Goal: Obtain resource: Download file/media

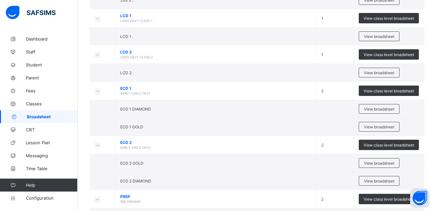
scroll to position [461, 0]
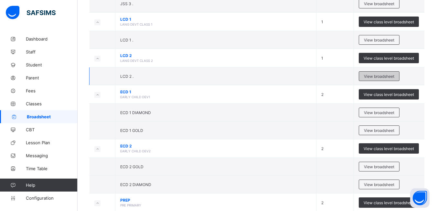
click at [367, 76] on div "View broadsheet" at bounding box center [379, 76] width 41 height 10
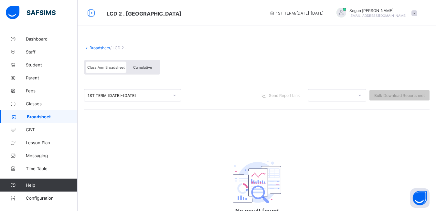
click at [138, 69] on span "Cumulative" at bounding box center [142, 67] width 19 height 5
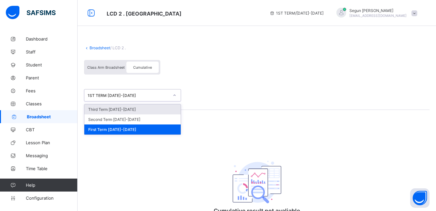
click at [125, 95] on div "1ST TERM 2024-2025" at bounding box center [129, 95] width 82 height 5
click at [123, 109] on div "Third Term 2024-2025" at bounding box center [132, 109] width 96 height 10
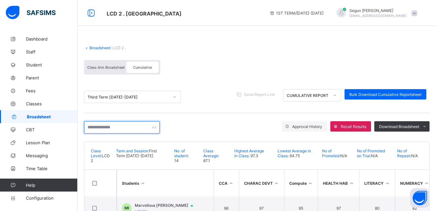
click at [121, 128] on input "text" at bounding box center [122, 127] width 76 height 12
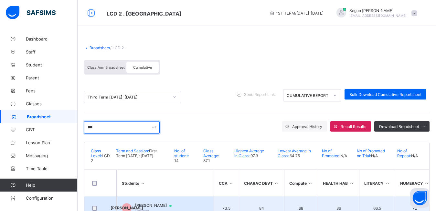
type input "***"
click at [151, 204] on span "Jethro Ogunyinka" at bounding box center [156, 205] width 43 height 5
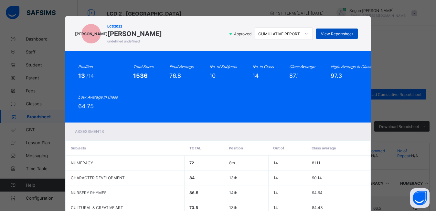
click at [339, 36] on span "View Reportsheet" at bounding box center [337, 33] width 32 height 5
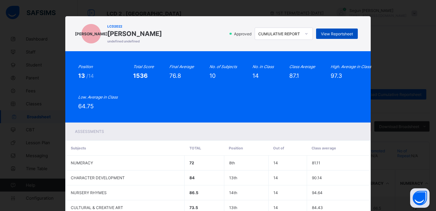
click at [327, 36] on span "View Reportsheet" at bounding box center [337, 33] width 32 height 5
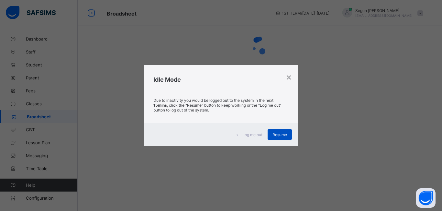
click at [276, 132] on span "Resume" at bounding box center [279, 134] width 15 height 5
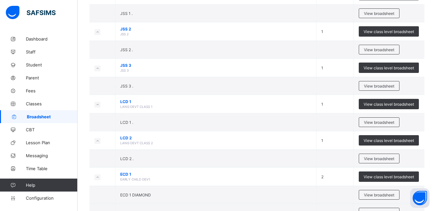
scroll to position [380, 0]
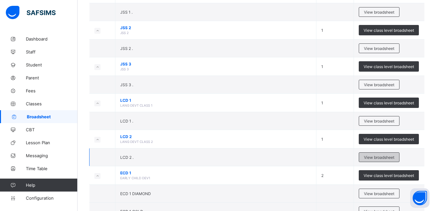
click at [379, 158] on span "View broadsheet" at bounding box center [379, 157] width 30 height 5
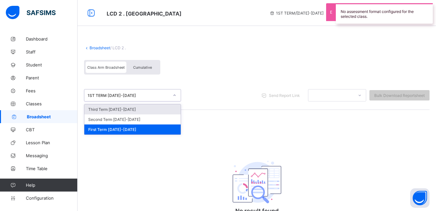
click at [154, 93] on div "1ST TERM [DATE]-[DATE]" at bounding box center [129, 95] width 82 height 5
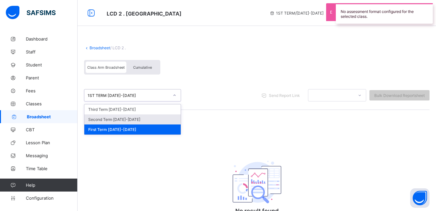
click at [141, 118] on div "Second Term [DATE]-[DATE]" at bounding box center [132, 119] width 96 height 10
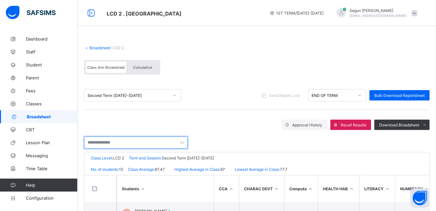
click at [124, 145] on input "text" at bounding box center [136, 142] width 104 height 12
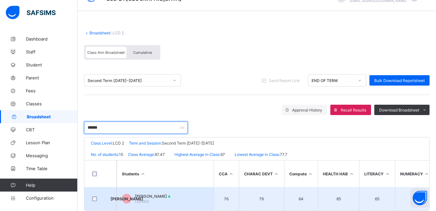
type input "******"
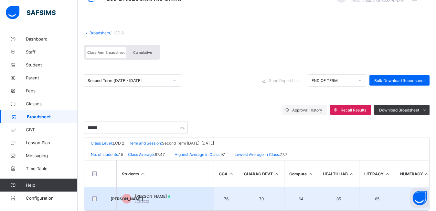
click at [150, 199] on div "Jethro Ogunyinka LCD2022" at bounding box center [153, 198] width 36 height 10
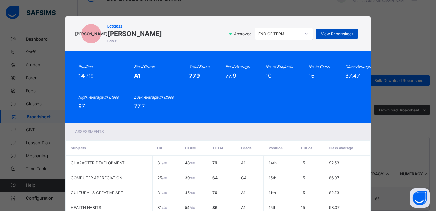
click at [329, 32] on span "View Reportsheet" at bounding box center [337, 33] width 32 height 5
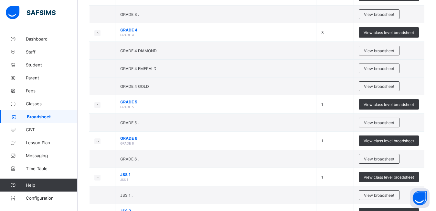
scroll to position [202, 0]
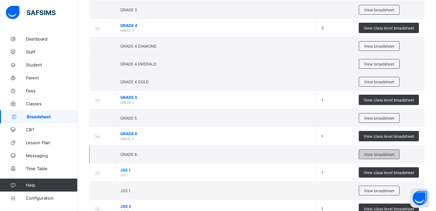
click at [375, 155] on span "View broadsheet" at bounding box center [379, 154] width 30 height 5
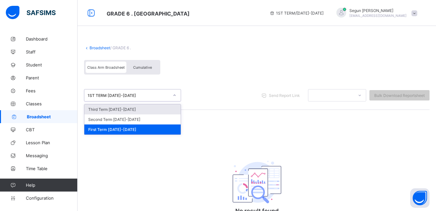
click at [143, 94] on div "1ST TERM 2024-2025" at bounding box center [129, 95] width 82 height 5
click at [139, 111] on div "Third Term 2024-2025" at bounding box center [132, 109] width 96 height 10
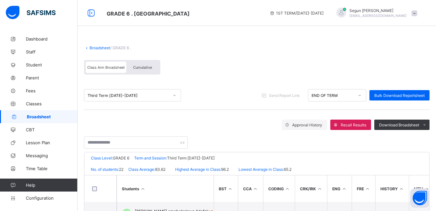
click at [147, 69] on span "Cumulative" at bounding box center [142, 67] width 19 height 5
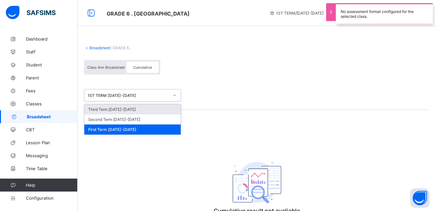
click at [122, 94] on div "1ST TERM 2024-2025" at bounding box center [129, 95] width 82 height 5
click at [122, 110] on div "Third Term 2024-2025" at bounding box center [132, 109] width 96 height 10
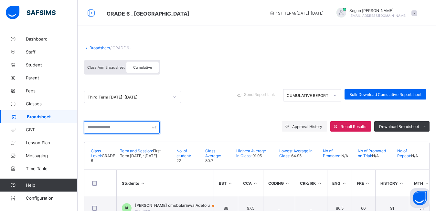
click at [114, 128] on input "text" at bounding box center [122, 127] width 76 height 12
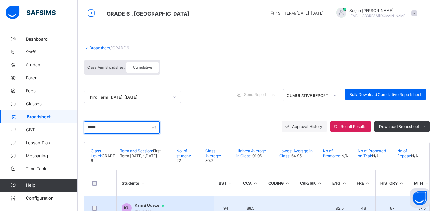
type input "*****"
click at [140, 202] on td "KU Kamsi Udeze Grd/6/022" at bounding box center [165, 207] width 97 height 23
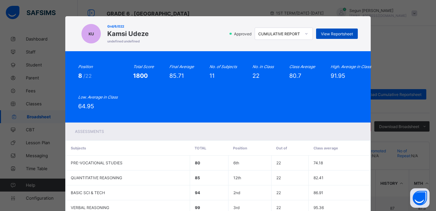
click at [335, 35] on span "View Reportsheet" at bounding box center [337, 33] width 32 height 5
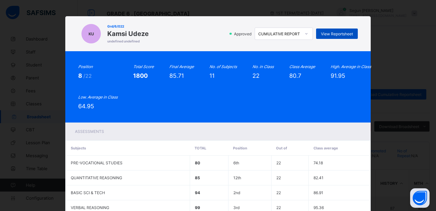
click at [326, 34] on span "View Reportsheet" at bounding box center [337, 33] width 32 height 5
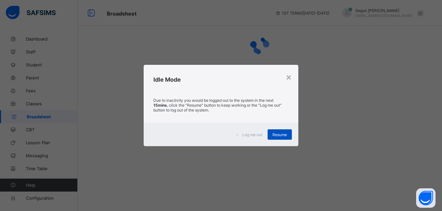
click at [275, 133] on span "Resume" at bounding box center [279, 134] width 15 height 5
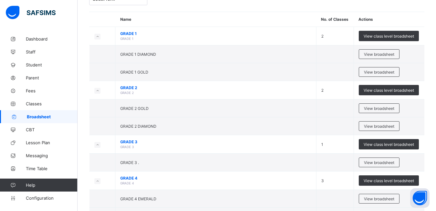
scroll to position [55, 0]
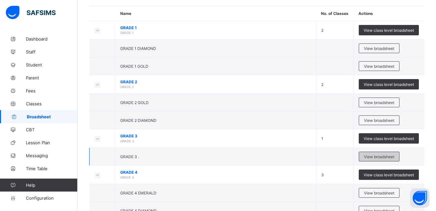
click at [377, 157] on span "View broadsheet" at bounding box center [379, 156] width 30 height 5
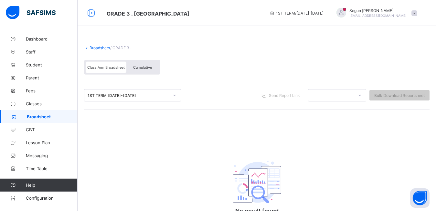
click at [146, 71] on div "Cumulative" at bounding box center [142, 66] width 32 height 11
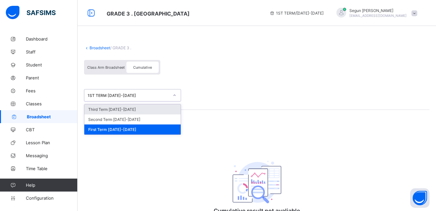
click at [112, 95] on div "1ST TERM 2024-2025" at bounding box center [129, 95] width 82 height 5
click at [113, 111] on div "Third Term 2024-2025" at bounding box center [132, 109] width 96 height 10
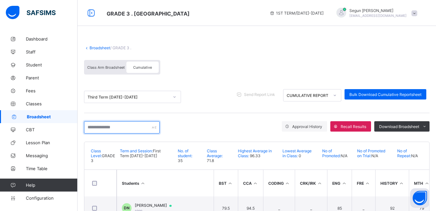
click at [124, 127] on input "text" at bounding box center [122, 127] width 76 height 12
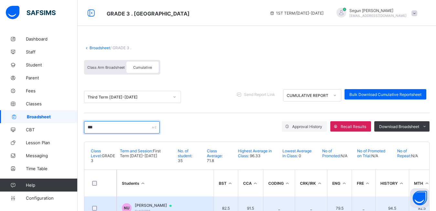
type input "***"
click at [154, 201] on td "NU Naeto Udeze Grd/3/016" at bounding box center [165, 207] width 97 height 23
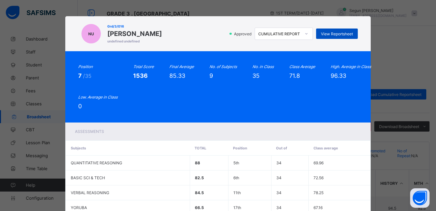
click at [330, 34] on span "View Reportsheet" at bounding box center [337, 33] width 32 height 5
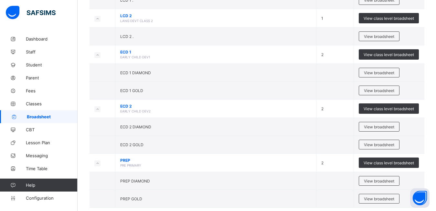
scroll to position [513, 0]
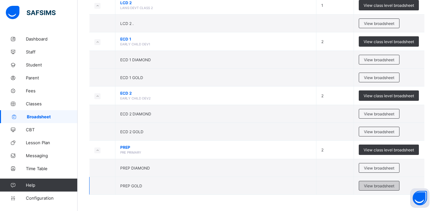
click at [372, 185] on span "View broadsheet" at bounding box center [379, 185] width 30 height 5
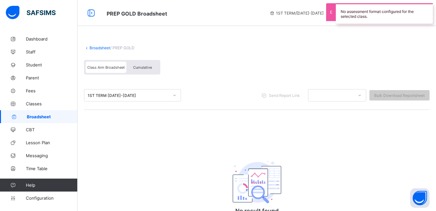
click at [143, 69] on span "Cumulative" at bounding box center [142, 67] width 19 height 5
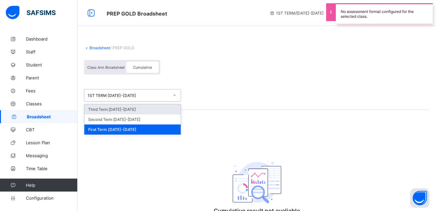
click at [133, 95] on div "1ST TERM 2024-2025" at bounding box center [129, 95] width 82 height 5
click at [131, 107] on div "Third Term 2024-2025" at bounding box center [132, 109] width 96 height 10
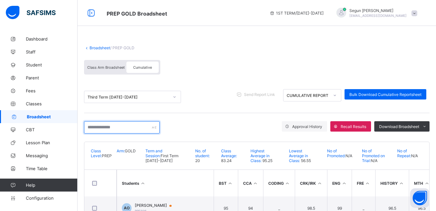
click at [117, 129] on input "text" at bounding box center [122, 127] width 76 height 12
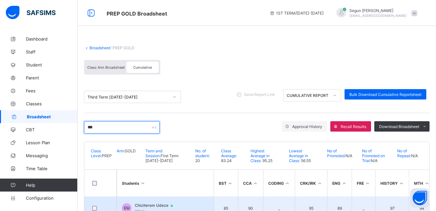
type input "***"
click at [147, 202] on td "CU Chiziterem Udeze PRE34" at bounding box center [165, 207] width 97 height 23
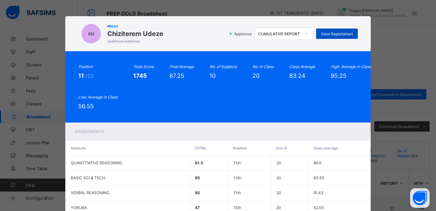
click at [340, 33] on span "View Reportsheet" at bounding box center [337, 33] width 32 height 5
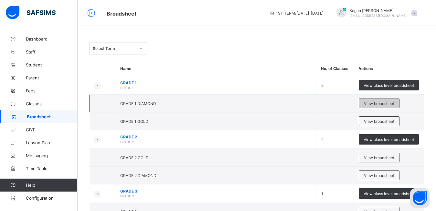
click at [376, 104] on span "View broadsheet" at bounding box center [379, 103] width 30 height 5
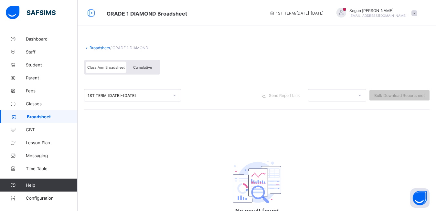
click at [138, 65] on span "Cumulative" at bounding box center [142, 67] width 19 height 5
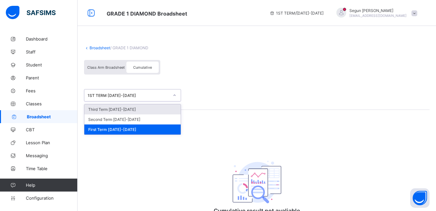
click at [141, 94] on div "1ST TERM 2024-2025" at bounding box center [129, 95] width 82 height 5
click at [135, 113] on div "Third Term 2024-2025" at bounding box center [132, 109] width 96 height 10
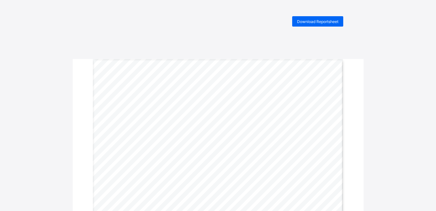
click at [304, 22] on span "Download Reportsheet" at bounding box center [317, 21] width 41 height 5
click at [316, 21] on span "Download Reportsheet" at bounding box center [317, 21] width 41 height 5
click at [311, 22] on span "Download Reportsheet" at bounding box center [317, 21] width 41 height 5
click at [311, 23] on span "Download Reportsheet" at bounding box center [317, 21] width 41 height 5
click at [311, 21] on span "Download Reportsheet" at bounding box center [317, 21] width 41 height 5
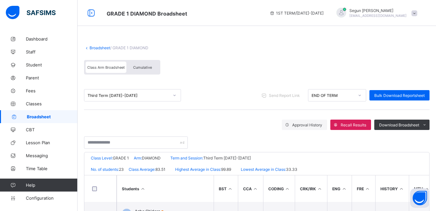
click at [150, 72] on div "Cumulative" at bounding box center [142, 66] width 32 height 11
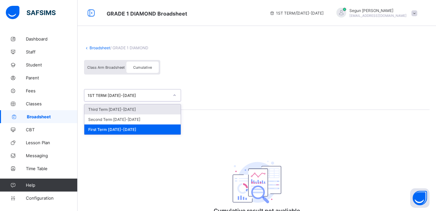
click at [153, 93] on div "1ST TERM 2024-2025" at bounding box center [129, 95] width 82 height 5
click at [150, 106] on div "Third Term 2024-2025" at bounding box center [132, 109] width 96 height 10
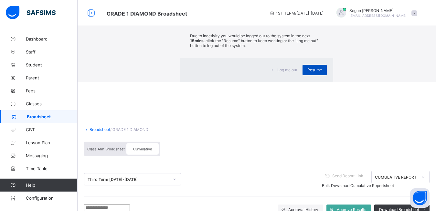
click at [308, 72] on span "Resume" at bounding box center [315, 69] width 15 height 5
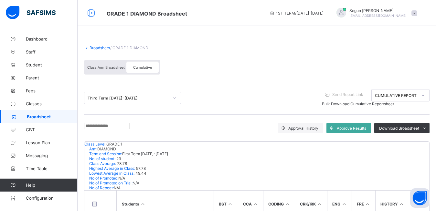
click at [123, 127] on input "text" at bounding box center [107, 126] width 46 height 6
type input "****"
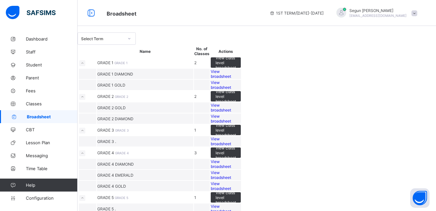
click at [135, 44] on div at bounding box center [129, 38] width 11 height 10
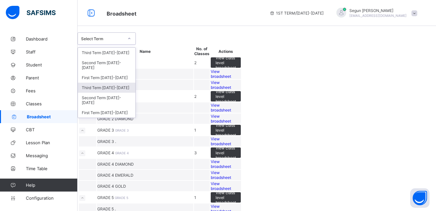
click at [130, 91] on div "Third Term 2024-2025" at bounding box center [107, 87] width 58 height 10
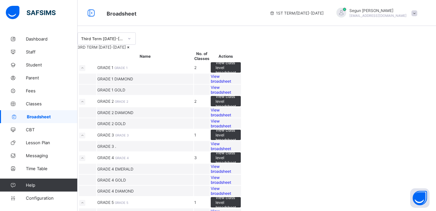
click at [231, 83] on span "View broadsheet" at bounding box center [221, 79] width 20 height 10
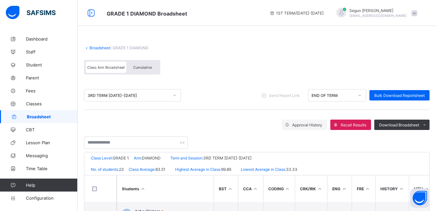
click at [143, 65] on span "Cumulative" at bounding box center [142, 67] width 19 height 5
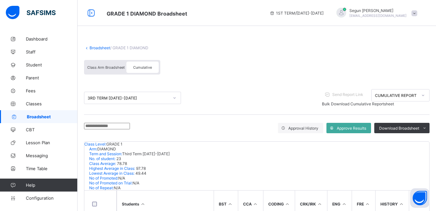
click at [112, 128] on input "text" at bounding box center [107, 126] width 46 height 6
type input "****"
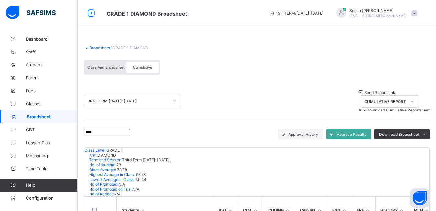
click at [365, 94] on span "Send Report Link" at bounding box center [380, 92] width 31 height 5
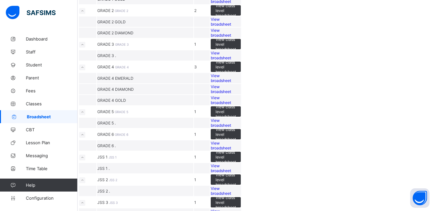
scroll to position [87, 0]
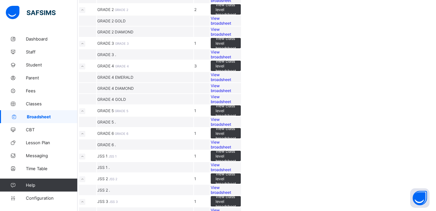
click at [231, 37] on span "View broadsheet" at bounding box center [221, 32] width 20 height 10
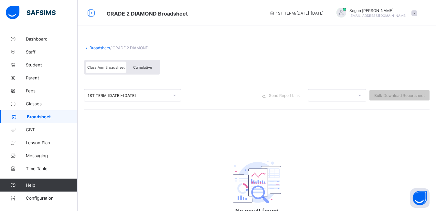
click at [139, 70] on div "Cumulative" at bounding box center [142, 66] width 32 height 11
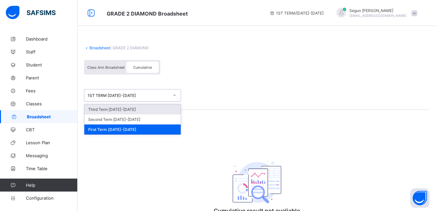
click at [129, 95] on div "1ST TERM [DATE]-[DATE]" at bounding box center [129, 95] width 82 height 5
click at [128, 109] on div "Third Term [DATE]-[DATE]" at bounding box center [132, 109] width 96 height 10
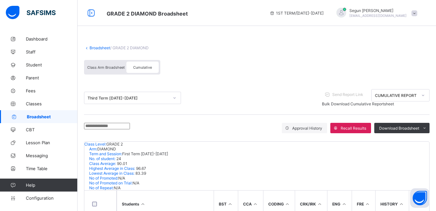
click at [122, 128] on input "text" at bounding box center [107, 126] width 46 height 6
type input "***"
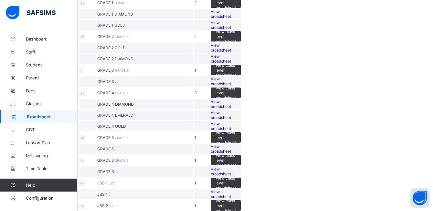
scroll to position [73, 0]
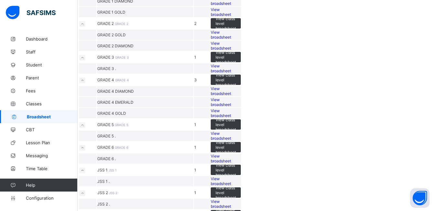
click at [231, 73] on span "View broadsheet" at bounding box center [221, 68] width 20 height 10
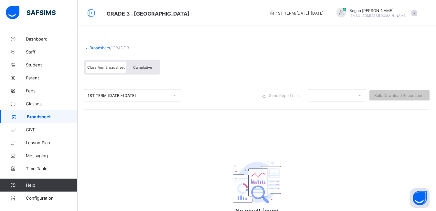
click at [137, 68] on span "Cumulative" at bounding box center [142, 67] width 19 height 5
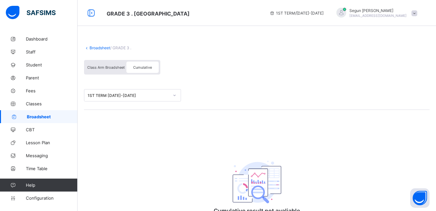
click at [135, 96] on div "1ST TERM [DATE]-[DATE]" at bounding box center [129, 95] width 82 height 5
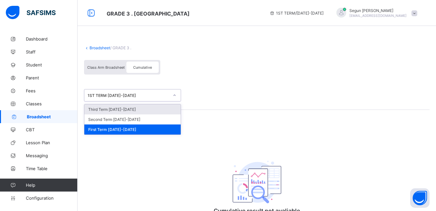
click at [135, 110] on div "Third Term [DATE]-[DATE]" at bounding box center [132, 109] width 96 height 10
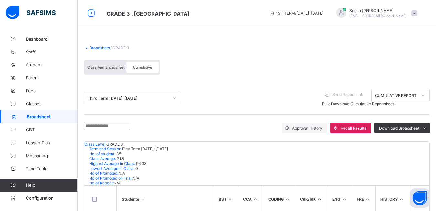
click at [130, 128] on input "text" at bounding box center [107, 126] width 46 height 6
type input "**"
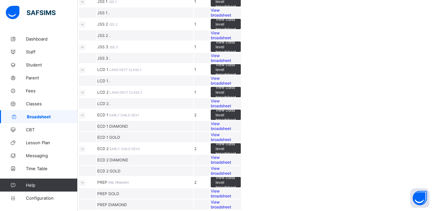
scroll to position [401, 0]
click at [241, 142] on div "View broadsheet" at bounding box center [226, 137] width 30 height 10
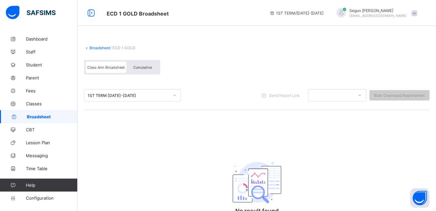
click at [139, 71] on div "Cumulative" at bounding box center [142, 66] width 32 height 11
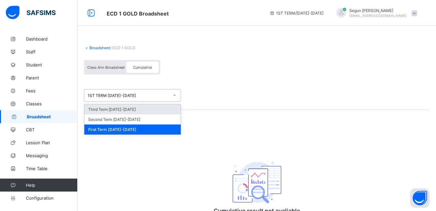
click at [124, 94] on div "1ST TERM [DATE]-[DATE]" at bounding box center [129, 95] width 82 height 5
click at [100, 110] on div "Third Term [DATE]-[DATE]" at bounding box center [132, 109] width 96 height 10
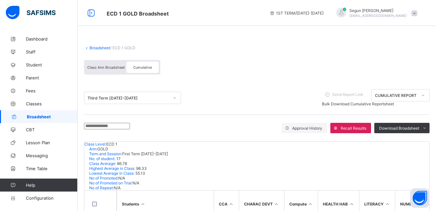
click at [97, 129] on input "text" at bounding box center [107, 126] width 46 height 6
type input "**"
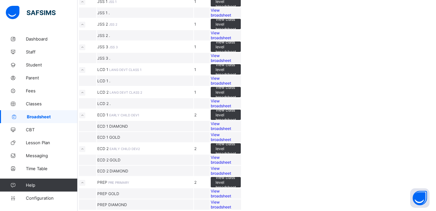
scroll to position [513, 0]
click at [231, 188] on span "View broadsheet" at bounding box center [221, 193] width 20 height 10
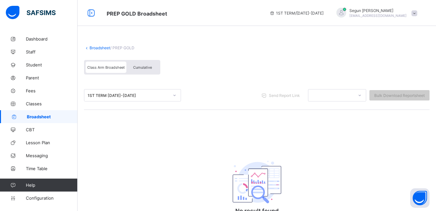
click at [145, 66] on span "Cumulative" at bounding box center [142, 67] width 19 height 5
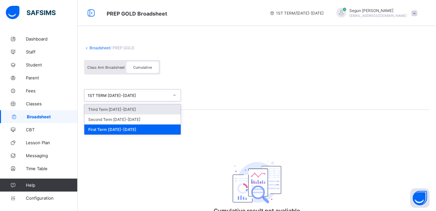
click at [117, 97] on div "1ST TERM [DATE]-[DATE]" at bounding box center [129, 95] width 82 height 5
click at [117, 107] on div "Third Term [DATE]-[DATE]" at bounding box center [132, 109] width 96 height 10
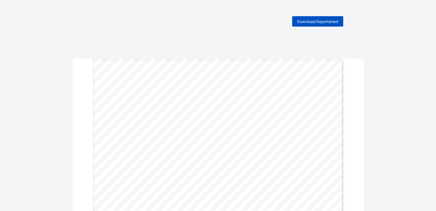
click at [319, 24] on div "Download Reportsheet" at bounding box center [317, 21] width 51 height 10
click at [305, 22] on span "Download Reportsheet" at bounding box center [317, 21] width 41 height 5
click at [308, 23] on span "Download Reportsheet" at bounding box center [317, 21] width 41 height 5
click at [310, 24] on div "Download Reportsheet" at bounding box center [317, 21] width 51 height 10
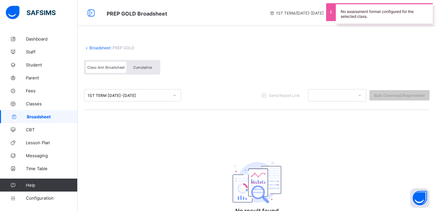
click at [143, 70] on div "Cumulative" at bounding box center [142, 66] width 32 height 11
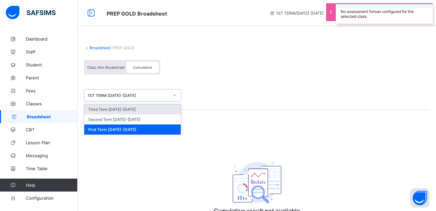
click at [126, 96] on div "1ST TERM [DATE]-[DATE]" at bounding box center [129, 95] width 82 height 5
click at [126, 110] on div "Third Term [DATE]-[DATE]" at bounding box center [132, 109] width 96 height 10
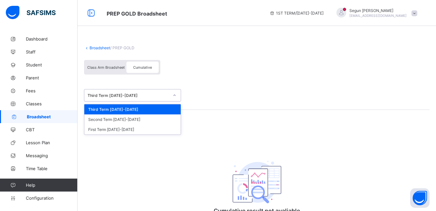
click at [118, 95] on div "Third Term [DATE]-[DATE]" at bounding box center [129, 95] width 82 height 5
click at [127, 107] on div "Third Term [DATE]-[DATE]" at bounding box center [132, 109] width 96 height 10
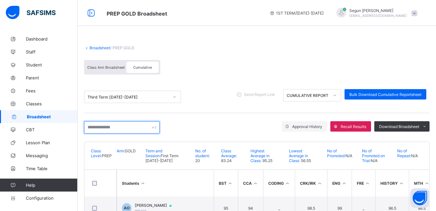
click at [104, 128] on input "text" at bounding box center [122, 127] width 76 height 12
type input "*"
type input "****"
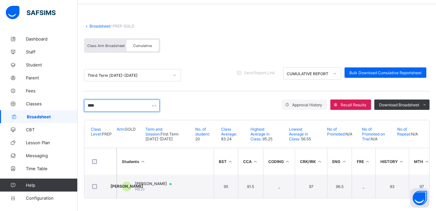
scroll to position [25, 0]
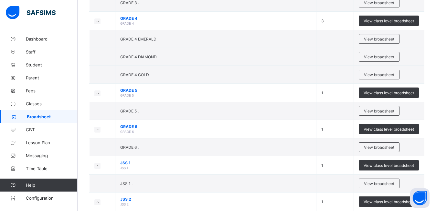
scroll to position [513, 0]
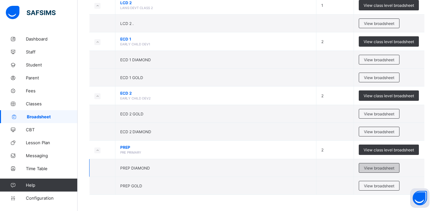
click at [379, 168] on span "View broadsheet" at bounding box center [379, 167] width 30 height 5
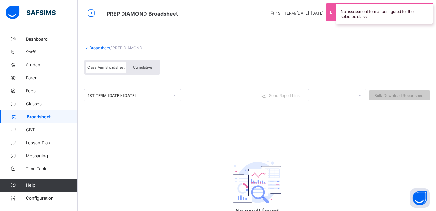
click at [133, 69] on span "Cumulative" at bounding box center [142, 67] width 19 height 5
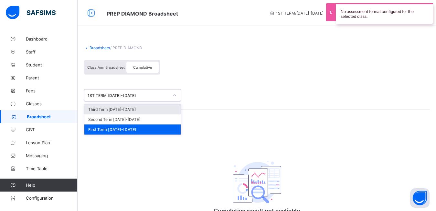
click at [113, 93] on div "1ST TERM 2024-2025" at bounding box center [129, 95] width 82 height 5
click at [110, 107] on div "Third Term 2024-2025" at bounding box center [132, 109] width 96 height 10
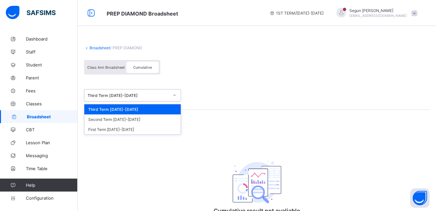
click at [150, 97] on div "Third Term 2024-2025" at bounding box center [129, 95] width 82 height 5
click at [148, 109] on div "Third Term 2024-2025" at bounding box center [132, 109] width 96 height 10
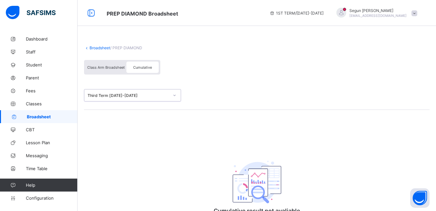
click at [144, 98] on div "Third Term 2024-2025" at bounding box center [126, 95] width 84 height 9
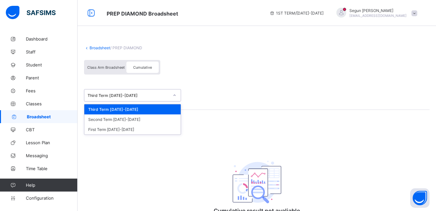
click at [146, 105] on div "Third Term 2024-2025" at bounding box center [132, 109] width 96 height 10
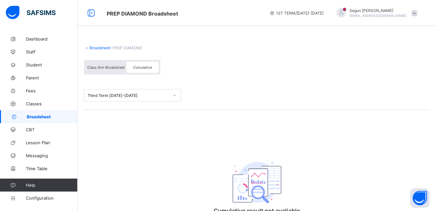
click at [141, 72] on div "Cumulative" at bounding box center [142, 66] width 32 height 11
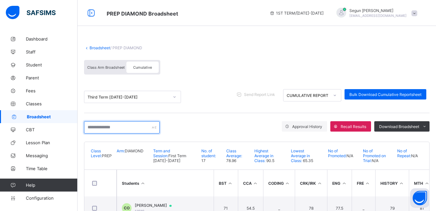
click at [123, 127] on input "text" at bounding box center [122, 127] width 76 height 12
type input "*"
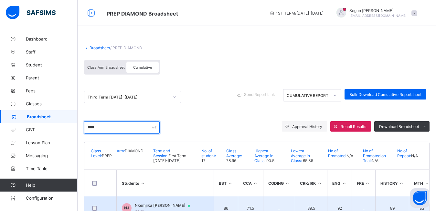
type input "****"
click at [151, 204] on span "Nkemjika Joseph Joseph" at bounding box center [165, 205] width 61 height 5
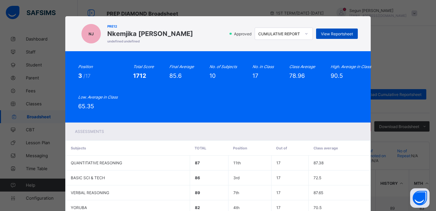
click at [329, 35] on span "View Reportsheet" at bounding box center [337, 33] width 32 height 5
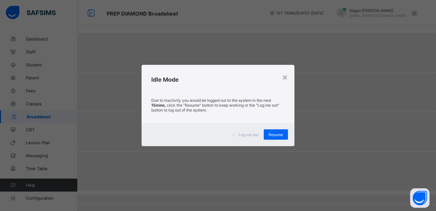
scroll to position [143, 0]
click at [275, 136] on span "Resume" at bounding box center [276, 134] width 15 height 5
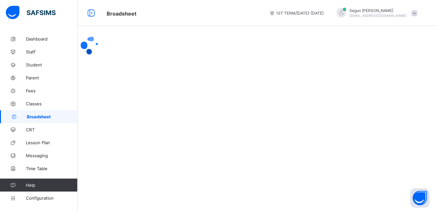
scroll to position [0, 0]
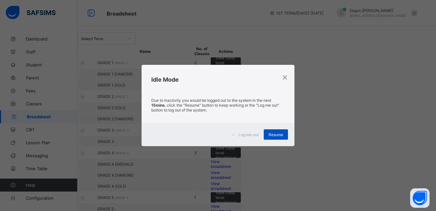
click at [278, 134] on span "Resume" at bounding box center [276, 134] width 15 height 5
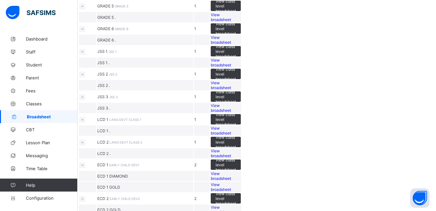
scroll to position [190, 0]
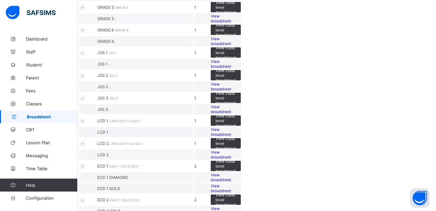
click at [231, 23] on span "View broadsheet" at bounding box center [221, 19] width 20 height 10
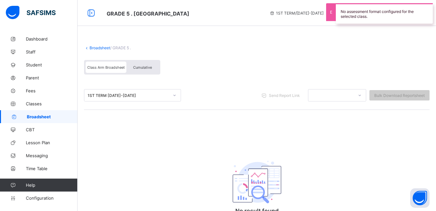
click at [138, 69] on span "Cumulative" at bounding box center [142, 67] width 19 height 5
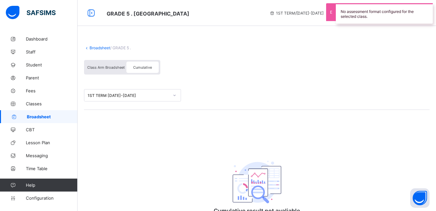
click at [128, 96] on div "1ST TERM 2024-2025" at bounding box center [129, 95] width 82 height 5
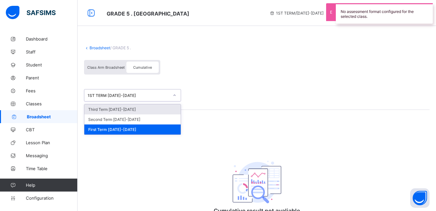
click at [125, 108] on div "Third Term 2024-2025" at bounding box center [132, 109] width 96 height 10
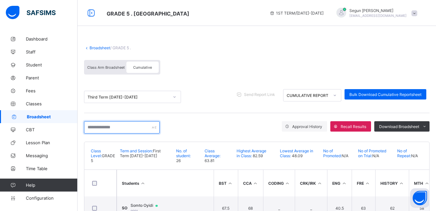
click at [105, 125] on input "text" at bounding box center [122, 127] width 76 height 12
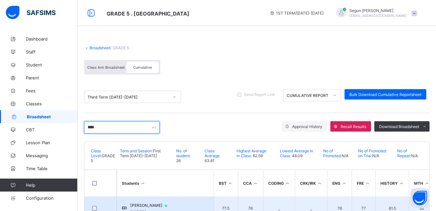
type input "****"
click at [154, 205] on span "Emmanuel Daramola" at bounding box center [151, 205] width 43 height 5
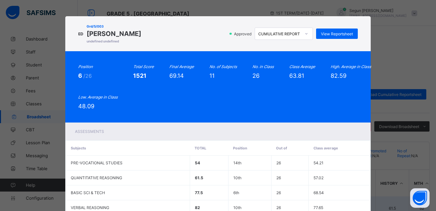
click at [154, 205] on td "VERBAL REASONING" at bounding box center [128, 207] width 124 height 15
click at [394, 60] on div "ED Grd/5/003 Emmanuel Daramola undefined undefined Approved CUMULATIVE REPORT V…" at bounding box center [218, 105] width 436 height 211
click at [336, 33] on span "View Reportsheet" at bounding box center [337, 33] width 32 height 5
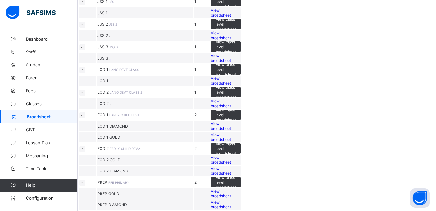
scroll to position [373, 0]
click at [231, 85] on span "View broadsheet" at bounding box center [221, 81] width 20 height 10
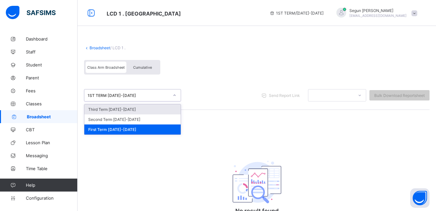
click at [173, 97] on icon at bounding box center [175, 95] width 4 height 6
click at [165, 108] on div "Third Term 2024-2025" at bounding box center [132, 109] width 96 height 10
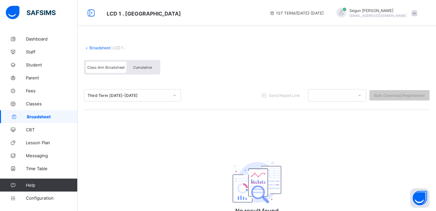
click at [141, 70] on div "Cumulative" at bounding box center [142, 66] width 32 height 11
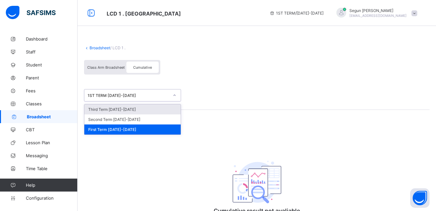
click at [144, 95] on div "1ST TERM 2024-2025" at bounding box center [129, 95] width 82 height 5
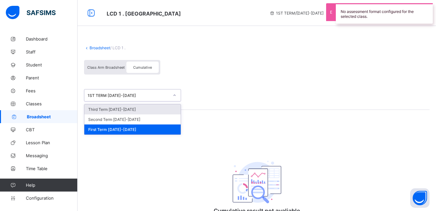
click at [142, 108] on div "Third Term 2024-2025" at bounding box center [132, 109] width 96 height 10
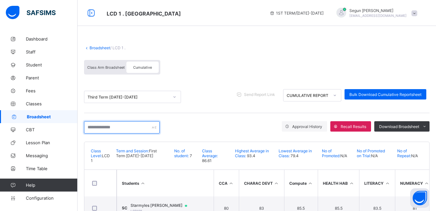
click at [115, 126] on input "text" at bounding box center [122, 127] width 76 height 12
type input "*"
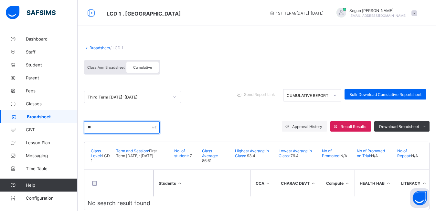
type input "*"
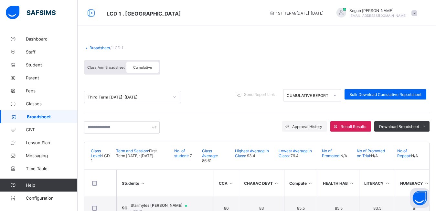
click at [110, 69] on span "Class Arm Broadsheet" at bounding box center [106, 67] width 38 height 5
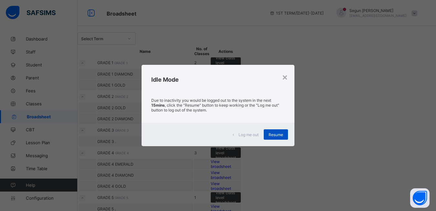
click at [274, 138] on div "Resume" at bounding box center [276, 134] width 24 height 10
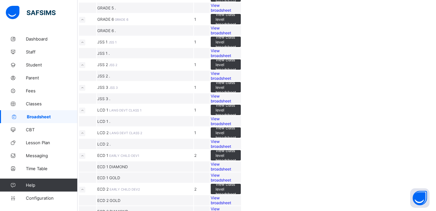
scroll to position [225, 0]
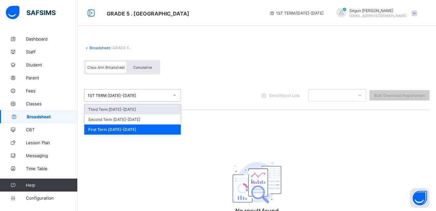
click at [133, 96] on div "1ST TERM 2024-2025" at bounding box center [129, 95] width 82 height 5
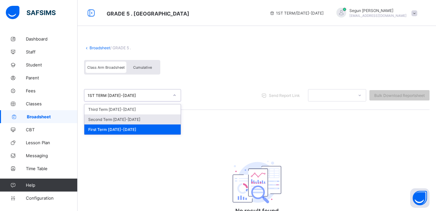
click at [133, 121] on div "Second Term 2024-2025" at bounding box center [132, 119] width 96 height 10
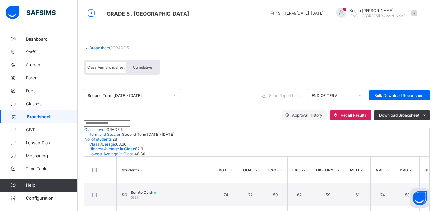
click at [125, 126] on input "text" at bounding box center [107, 123] width 46 height 6
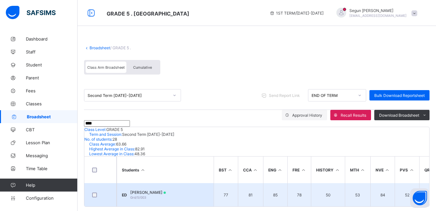
type input "****"
click at [144, 205] on td "ED Emmanuel Daramola Grd/5/003" at bounding box center [165, 194] width 97 height 23
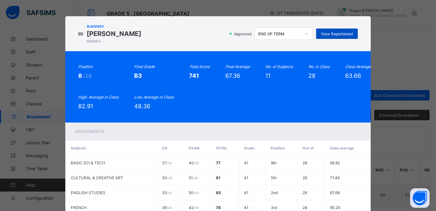
click at [325, 35] on span "View Reportsheet" at bounding box center [337, 33] width 32 height 5
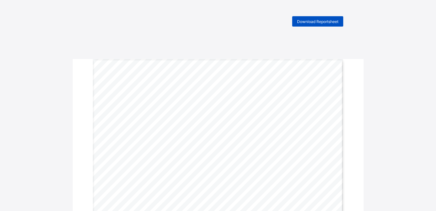
click at [326, 23] on span "Download Reportsheet" at bounding box center [317, 21] width 41 height 5
click at [306, 19] on span "Download Reportsheet" at bounding box center [317, 21] width 41 height 5
